Goal: Information Seeking & Learning: Find specific fact

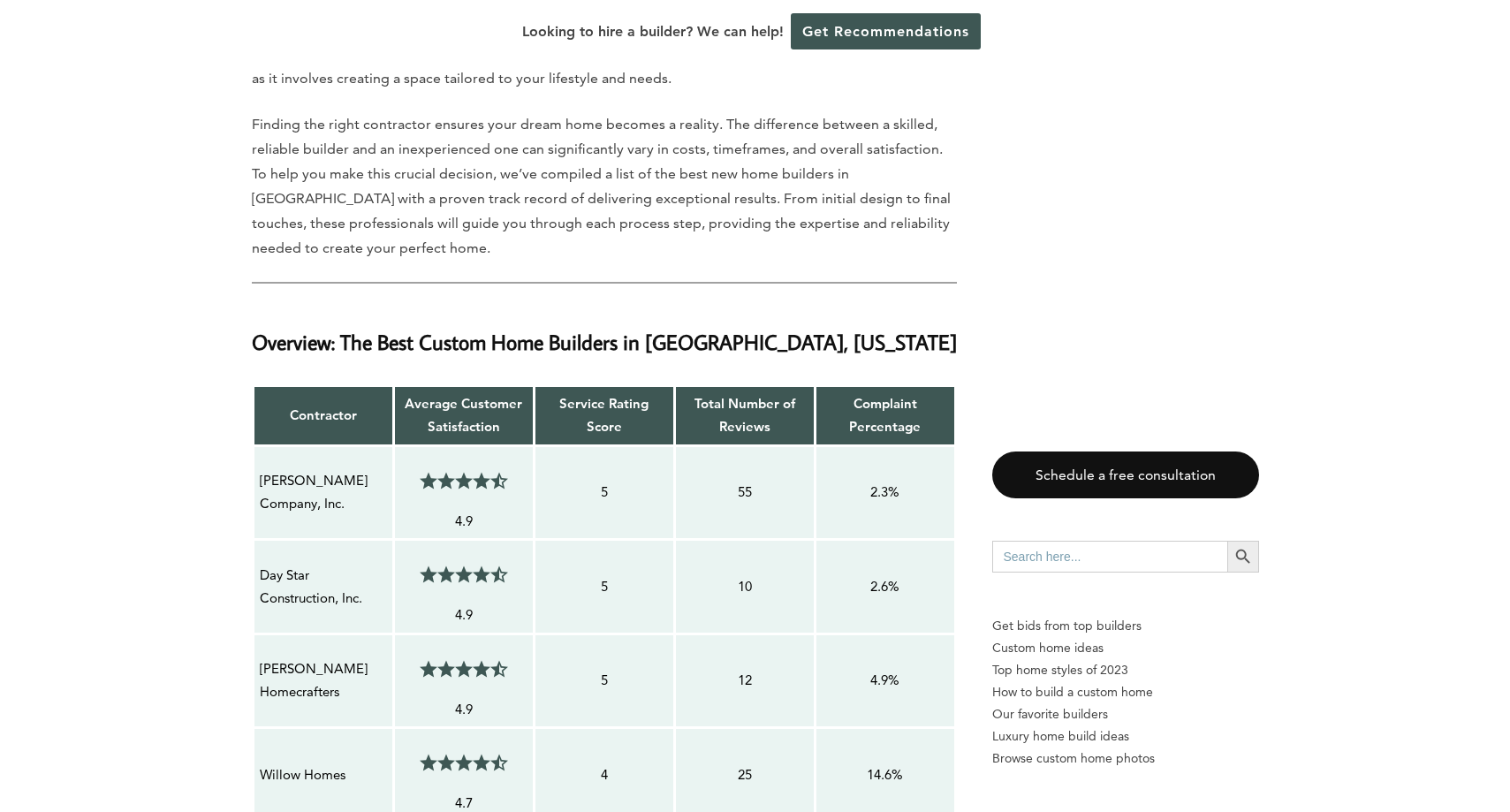
scroll to position [1177, 0]
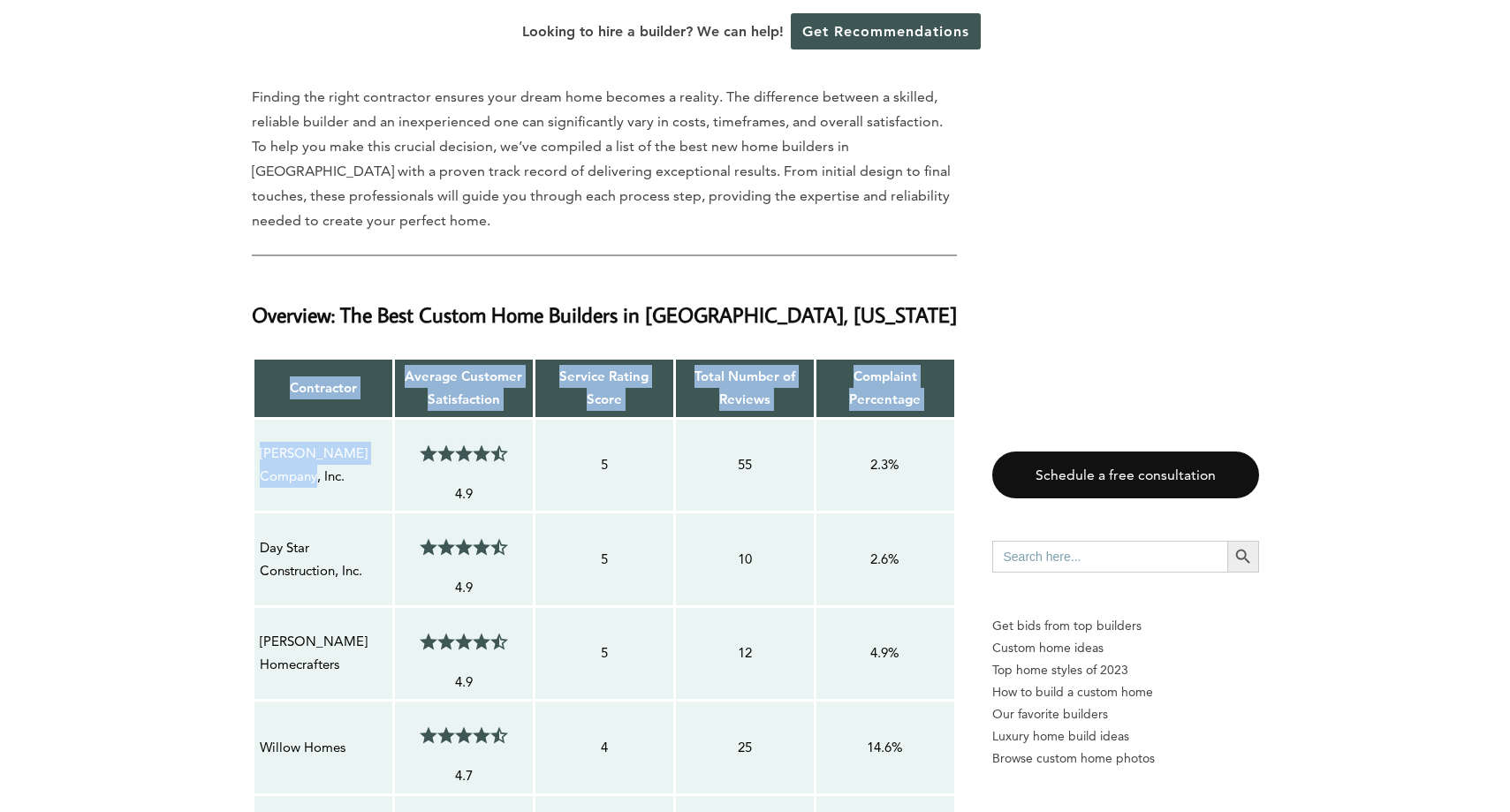
drag, startPoint x: 317, startPoint y: 409, endPoint x: 247, endPoint y: 388, distance: 73.1
click at [312, 441] on p "[PERSON_NAME] Company, Inc." at bounding box center [324, 465] width 128 height 47
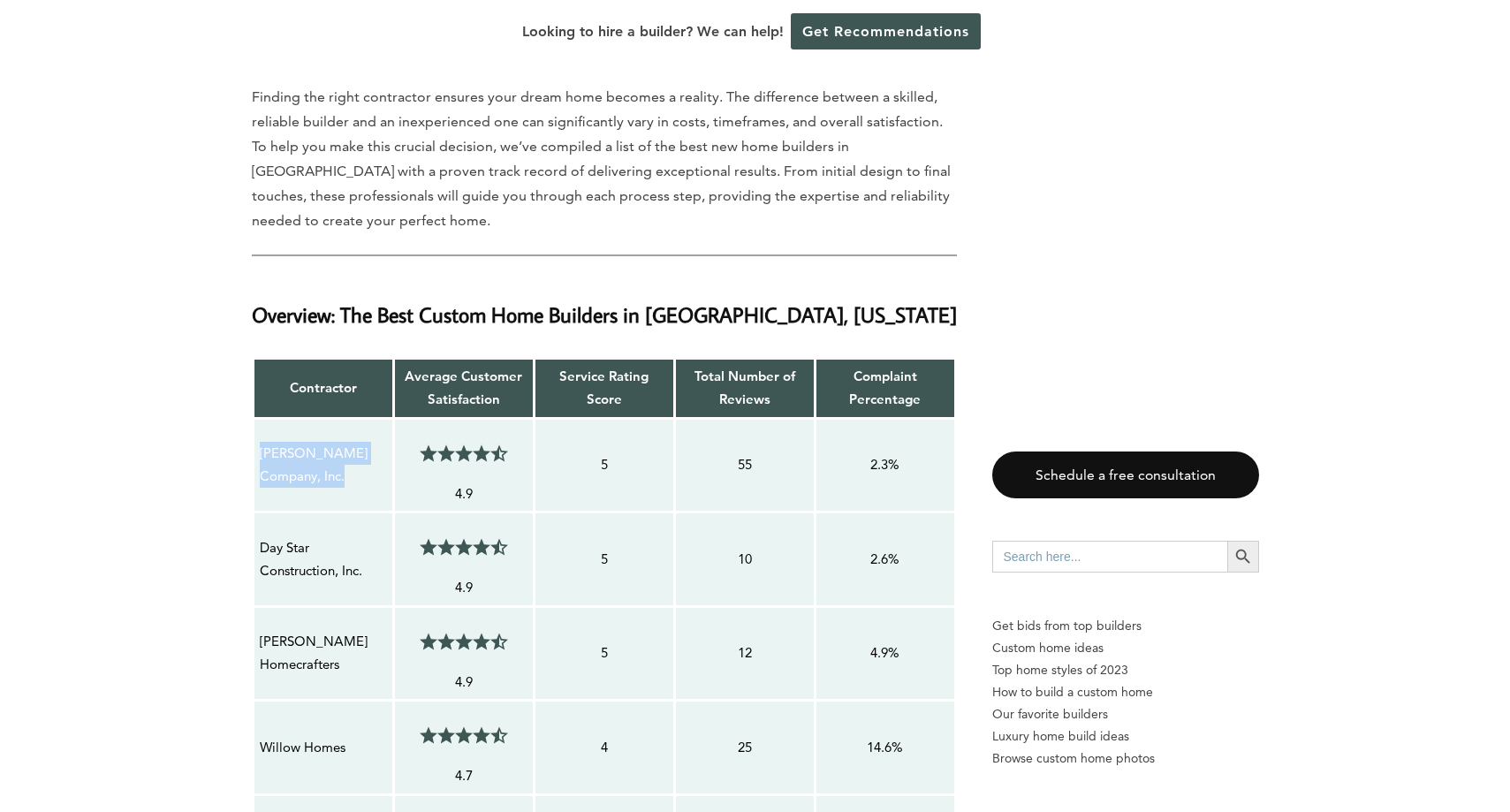
drag, startPoint x: 252, startPoint y: 380, endPoint x: 378, endPoint y: 409, distance: 129.3
click at [378, 409] on table "Contractor Average Customer Satisfaction Service Rating Score Total Number of R…" at bounding box center [604, 670] width 705 height 627
copy p "[PERSON_NAME] Company, Inc."
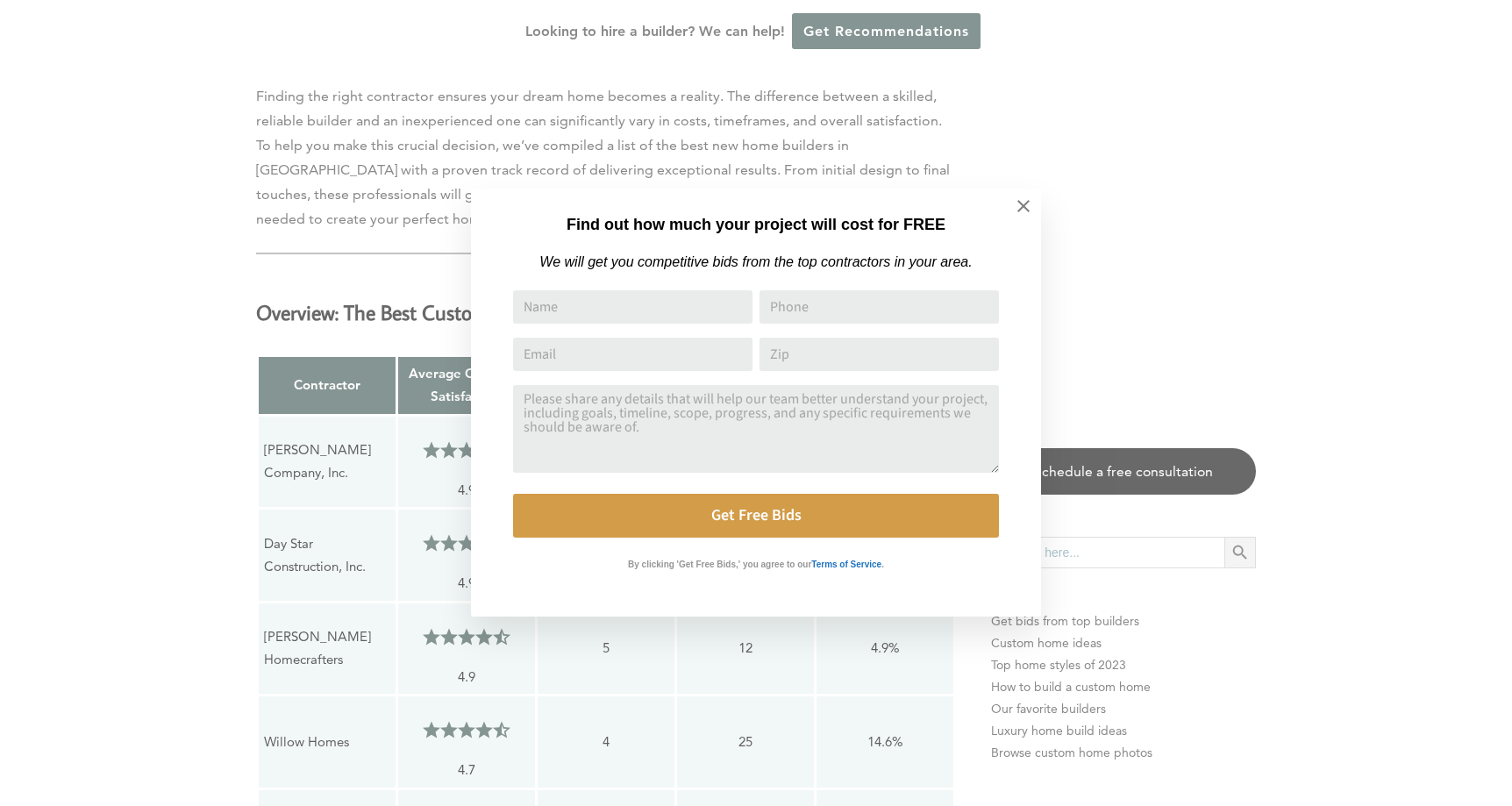
click at [84, 241] on div "Find out how much your project will cost for FREE We will get you competitive b…" at bounding box center [756, 403] width 1512 height 806
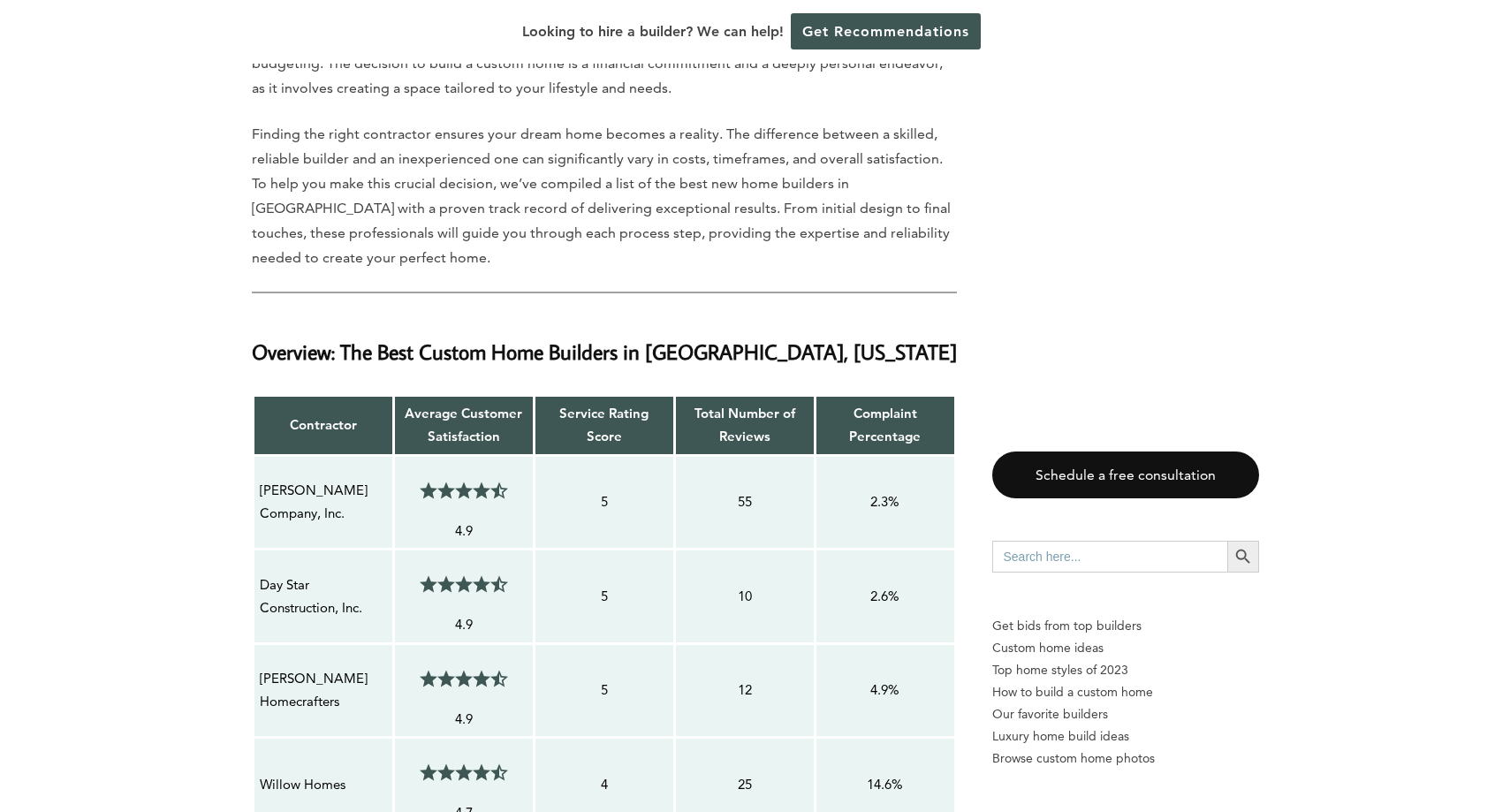
scroll to position [1413, 0]
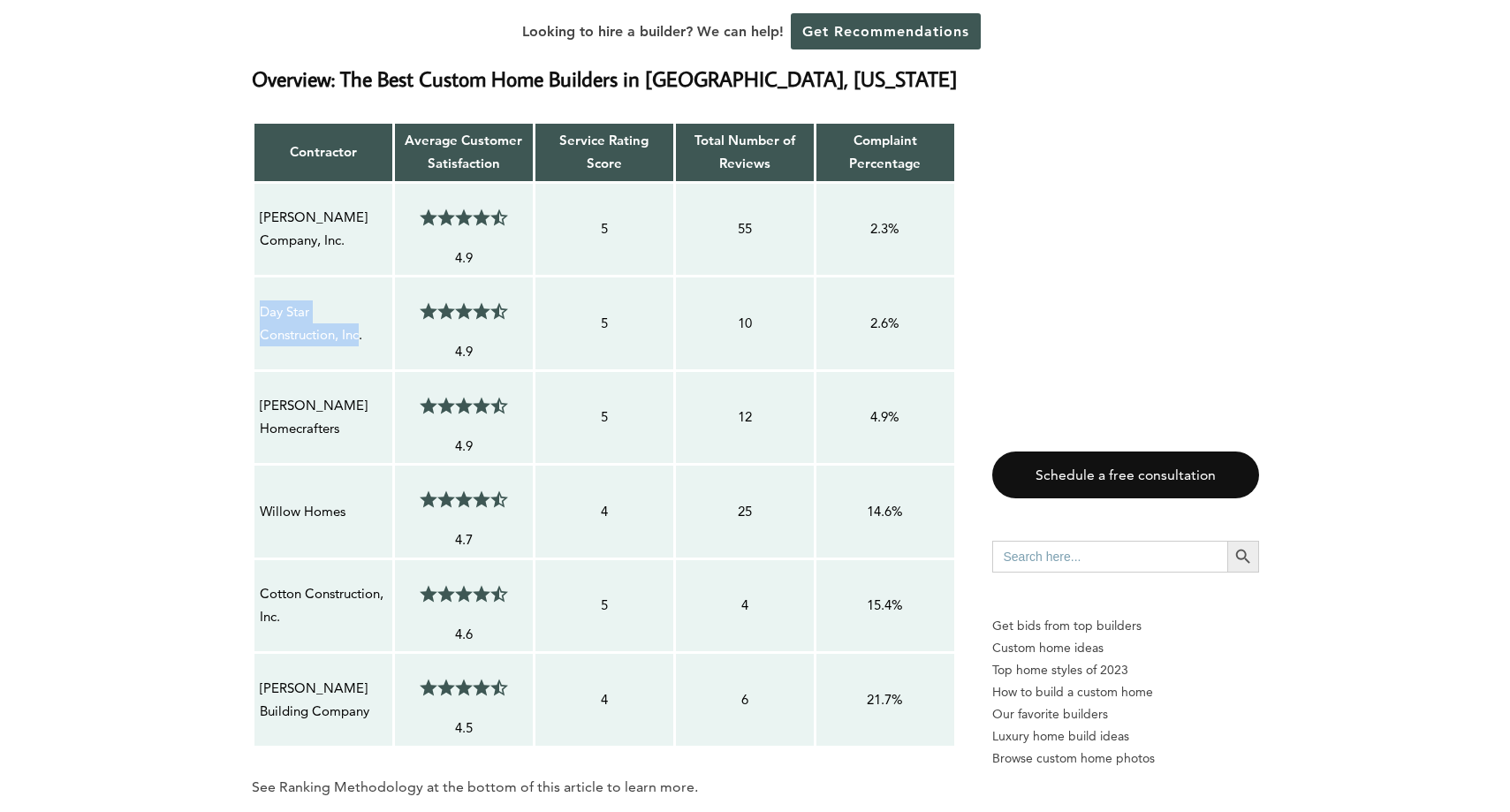
drag, startPoint x: 361, startPoint y: 267, endPoint x: 259, endPoint y: 232, distance: 107.8
click at [260, 300] on p "Day Star Construction, Inc." at bounding box center [324, 324] width 128 height 47
copy p "Day Star Construction, Inc"
click at [311, 377] on td "[PERSON_NAME] Homecrafters" at bounding box center [323, 417] width 140 height 94
drag, startPoint x: 346, startPoint y: 447, endPoint x: 260, endPoint y: 447, distance: 86.0
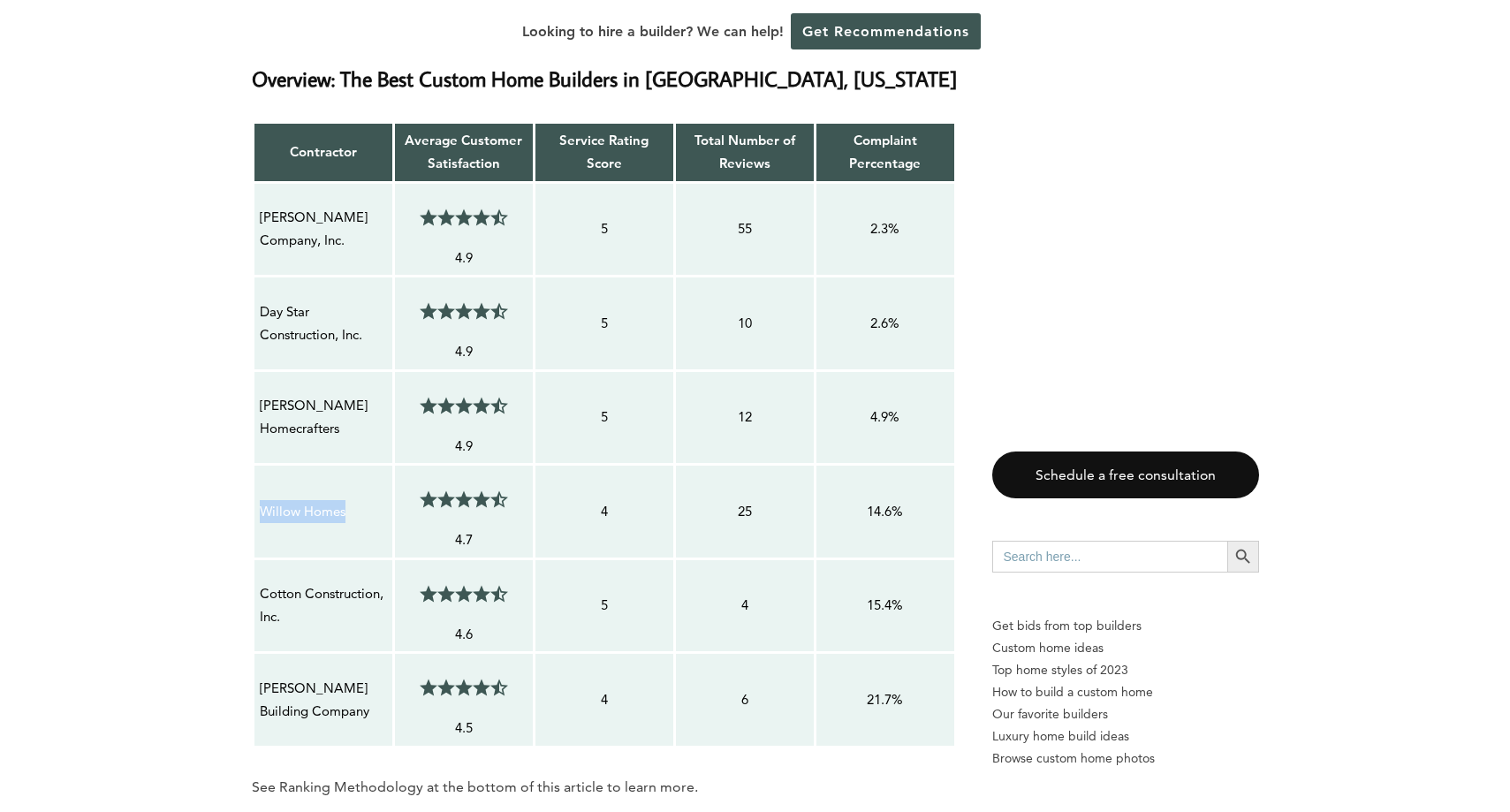
click at [260, 500] on p "Willow Homes" at bounding box center [324, 511] width 128 height 23
copy p "Willow Homes"
click at [288, 582] on p "Cotton Construction, Inc." at bounding box center [324, 605] width 128 height 47
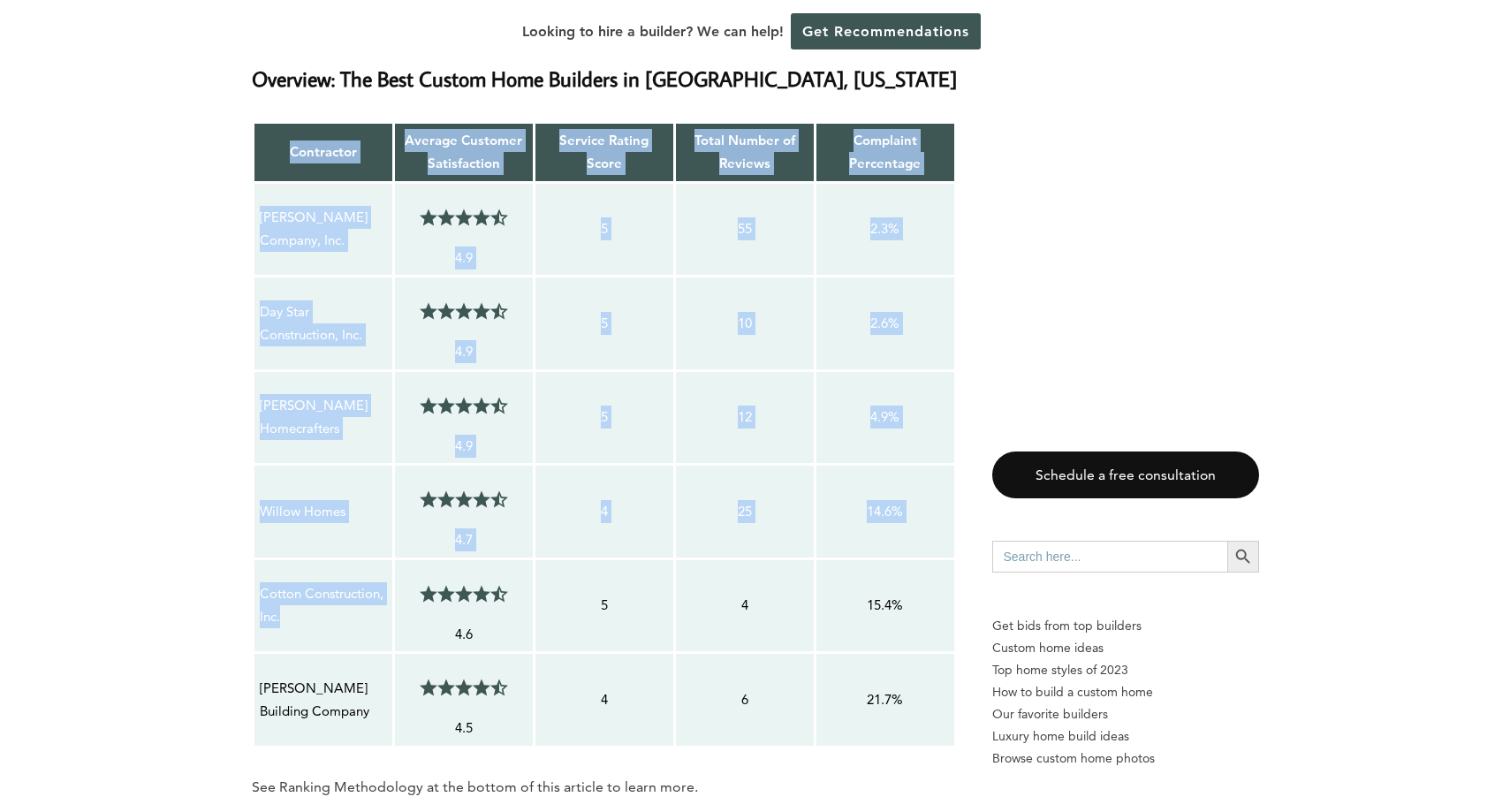
drag, startPoint x: 286, startPoint y: 551, endPoint x: 251, endPoint y: 532, distance: 39.8
click at [252, 532] on table "Contractor Average Customer Satisfaction Service Rating Score Total Number of R…" at bounding box center [604, 433] width 705 height 627
click at [284, 582] on p "Cotton Construction, Inc." at bounding box center [324, 605] width 128 height 47
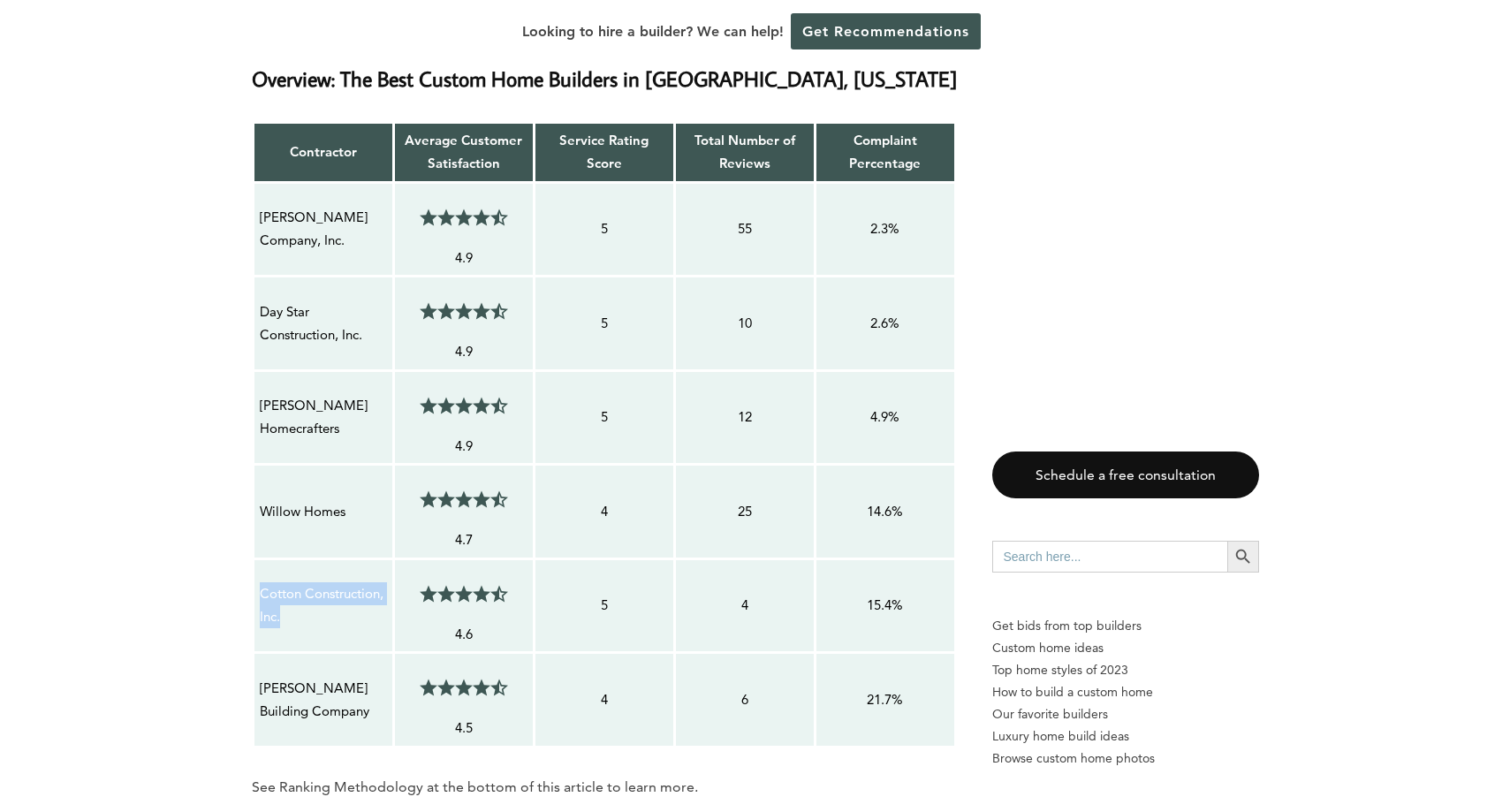
drag, startPoint x: 289, startPoint y: 552, endPoint x: 261, endPoint y: 528, distance: 36.9
click at [261, 582] on p "Cotton Construction, Inc." at bounding box center [324, 605] width 128 height 47
copy p "Cotton Construction, Inc."
drag, startPoint x: 340, startPoint y: 361, endPoint x: 263, endPoint y: 344, distance: 78.9
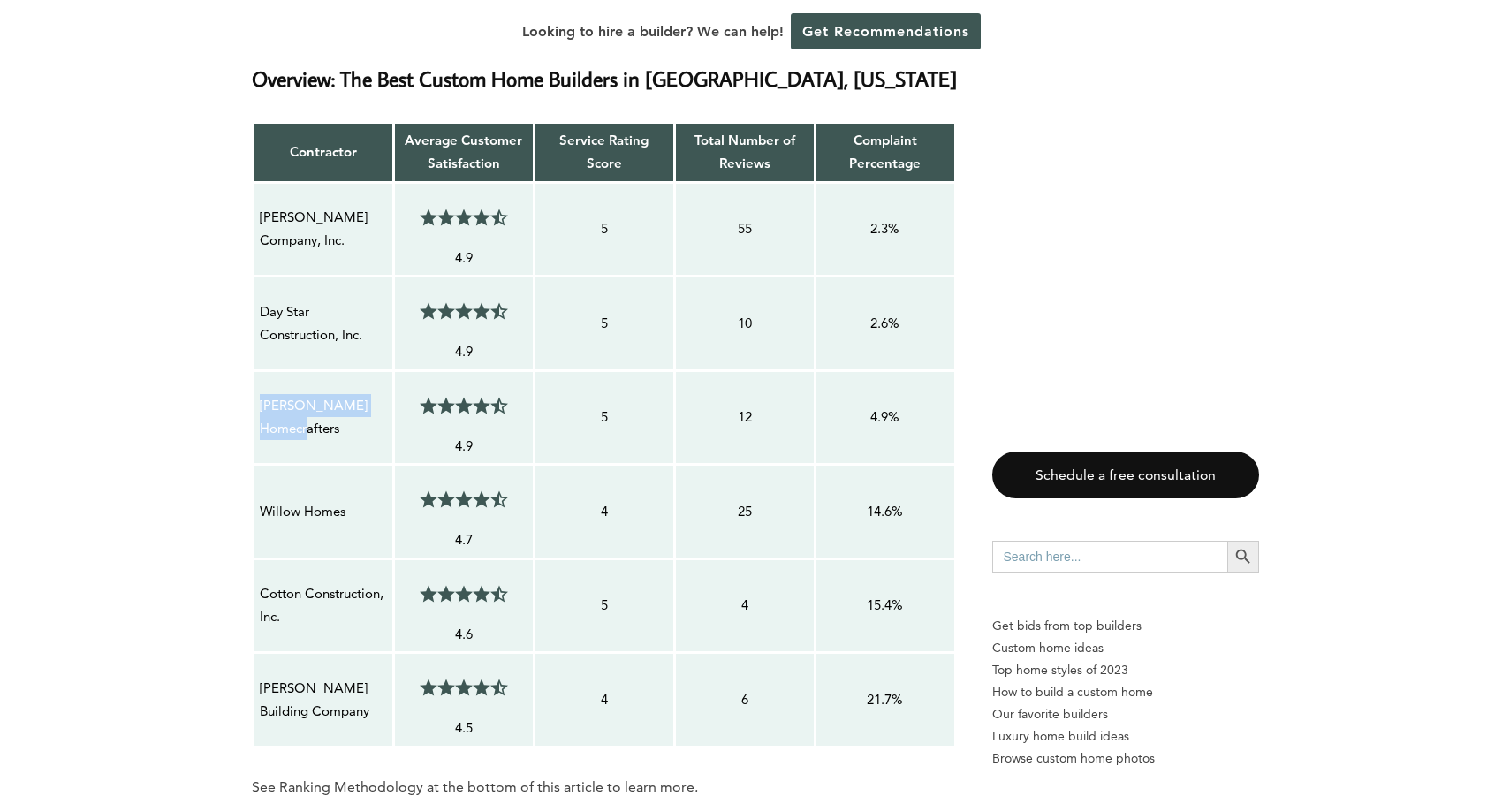
click at [263, 394] on p "[PERSON_NAME] Homecrafters" at bounding box center [324, 418] width 128 height 47
copy p "[PERSON_NAME] Homecrafters"
